Goal: Task Accomplishment & Management: Manage account settings

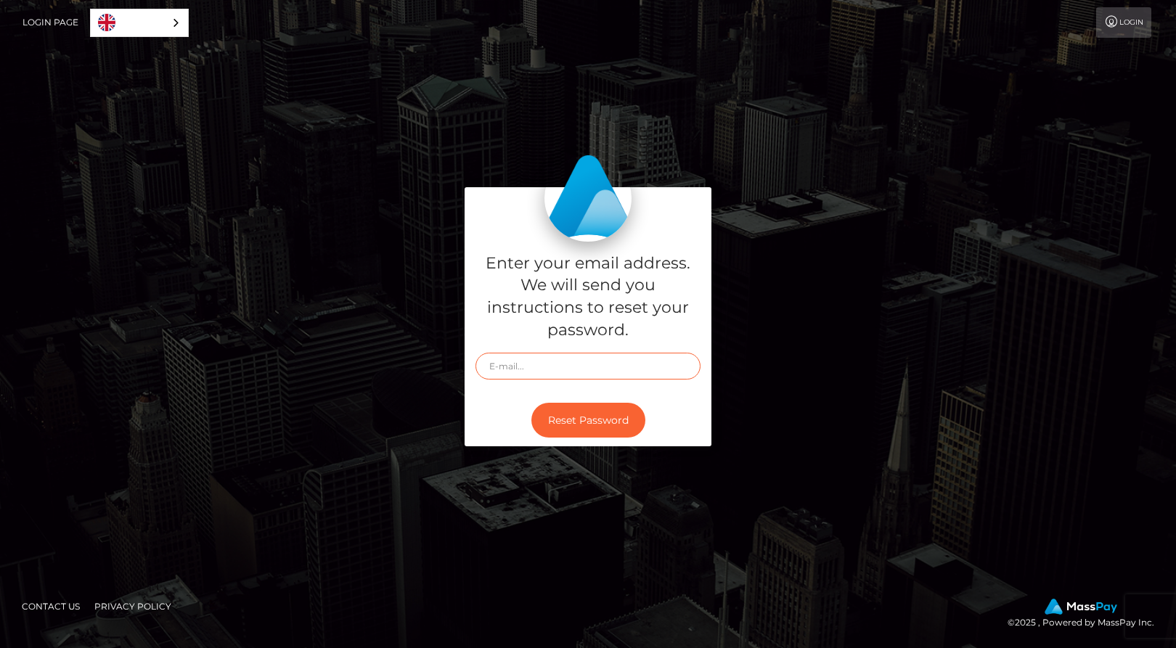
click at [538, 375] on input "text" at bounding box center [588, 366] width 225 height 27
type input "[EMAIL_ADDRESS][DOMAIN_NAME]"
click at [526, 391] on div "Enter your email address. We will send you instructions to reset your password.…" at bounding box center [588, 318] width 247 height 152
click at [544, 414] on button "Reset Password" at bounding box center [588, 421] width 114 height 36
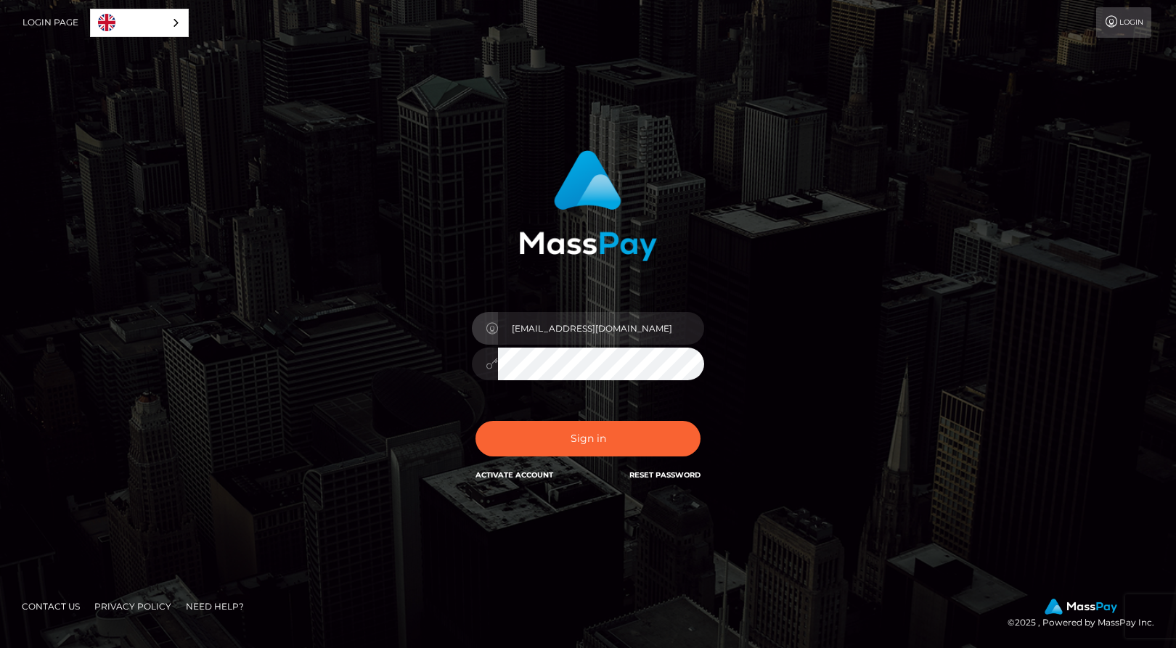
type input "[EMAIL_ADDRESS][DOMAIN_NAME]"
click at [422, 337] on div "In order to protect your account, we're utilizing the help of a captcha service…" at bounding box center [588, 316] width 381 height 355
click at [370, 351] on div "In order to protect your account, we're utilizing the help of a captcha service…" at bounding box center [588, 324] width 828 height 370
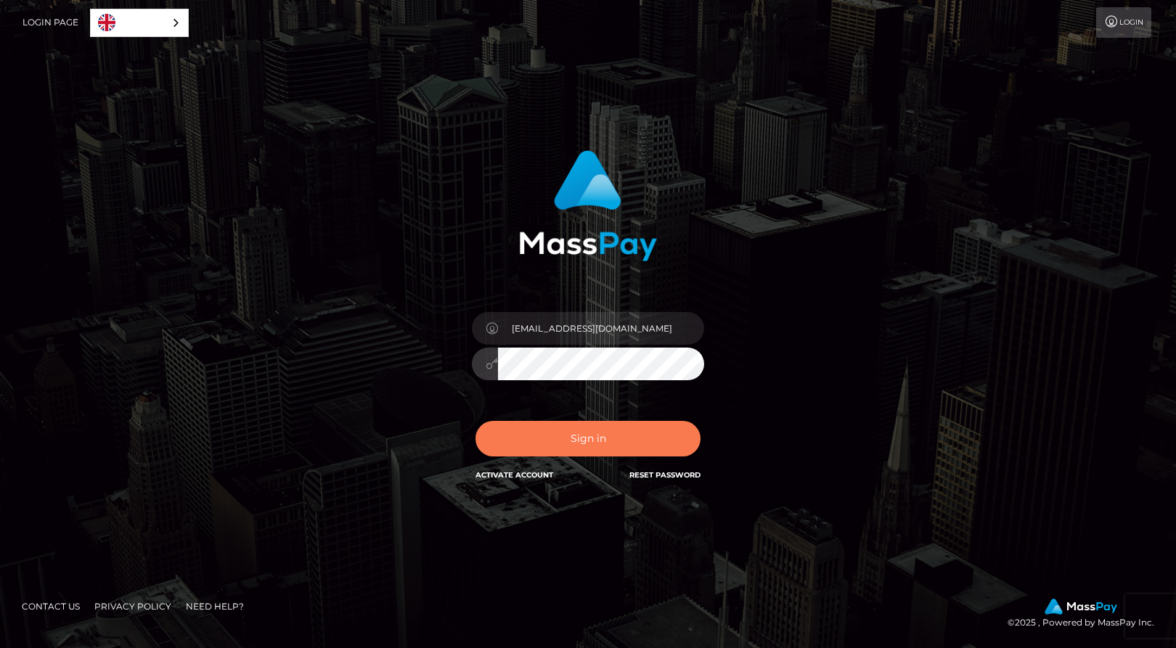
click at [506, 431] on button "Sign in" at bounding box center [588, 439] width 225 height 36
